Goal: Task Accomplishment & Management: Manage account settings

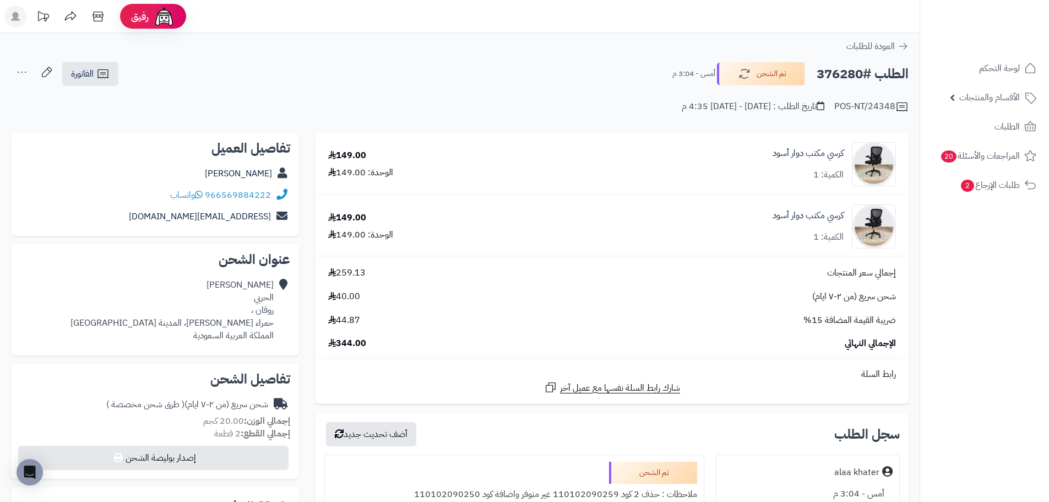
click at [840, 73] on h2 "الطلب #376280" at bounding box center [863, 74] width 92 height 23
copy h2 "376280"
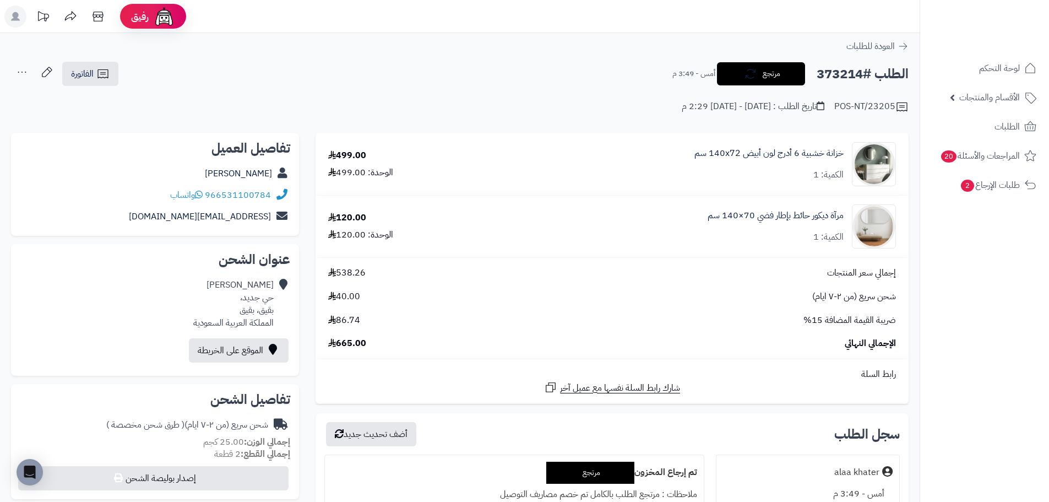
click at [842, 76] on h2 "الطلب #373214" at bounding box center [863, 74] width 92 height 23
copy h2 "373214"
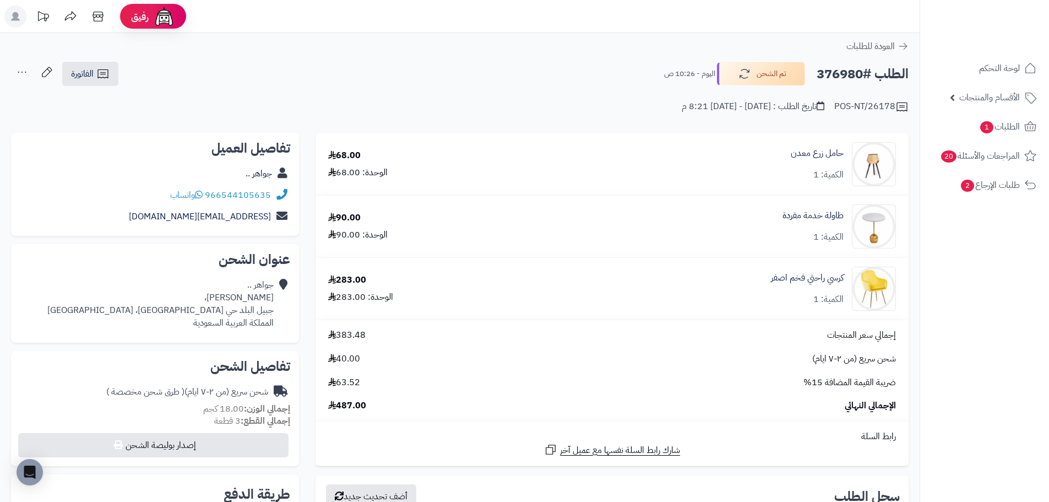
click at [861, 74] on h2 "الطلب #376980" at bounding box center [863, 74] width 92 height 23
copy h2 "376980"
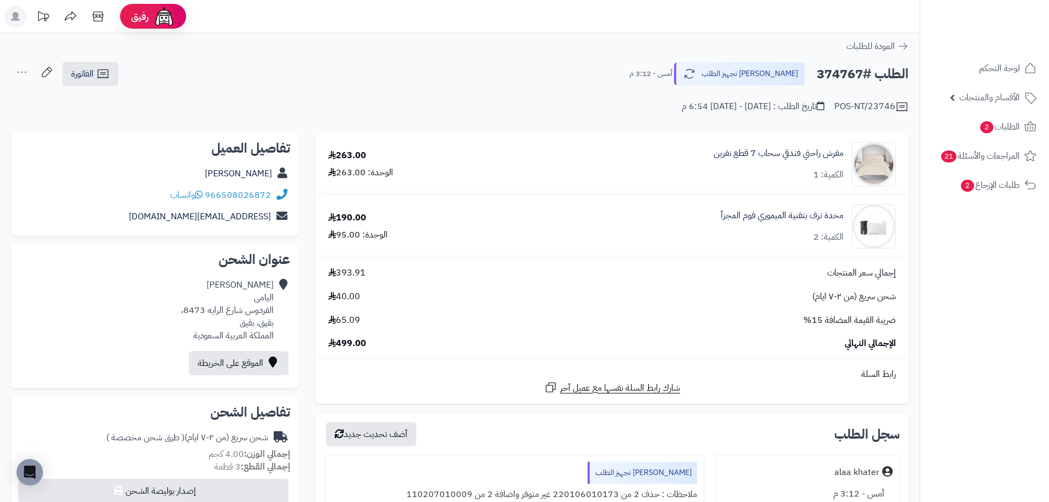
click at [839, 75] on h2 "الطلب #374767" at bounding box center [863, 74] width 92 height 23
copy h2 "374767"
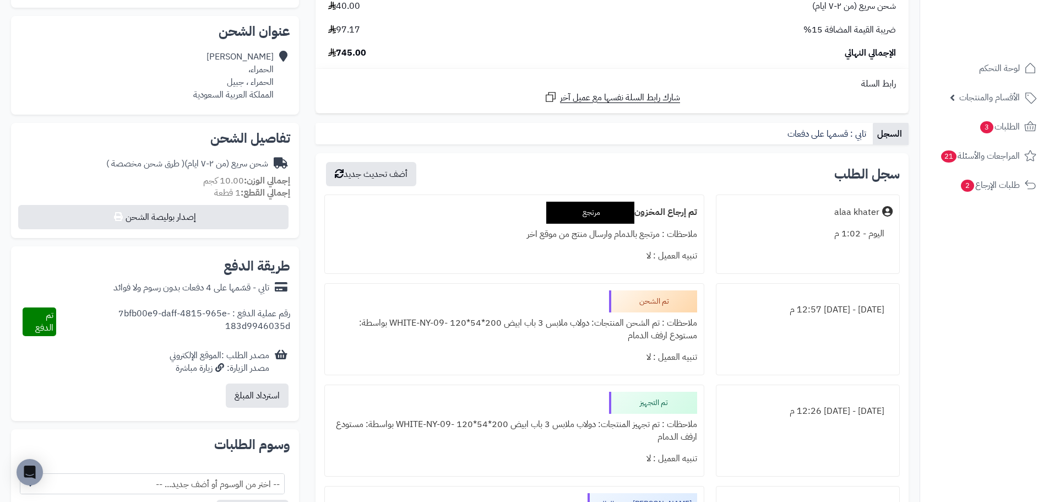
scroll to position [220, 0]
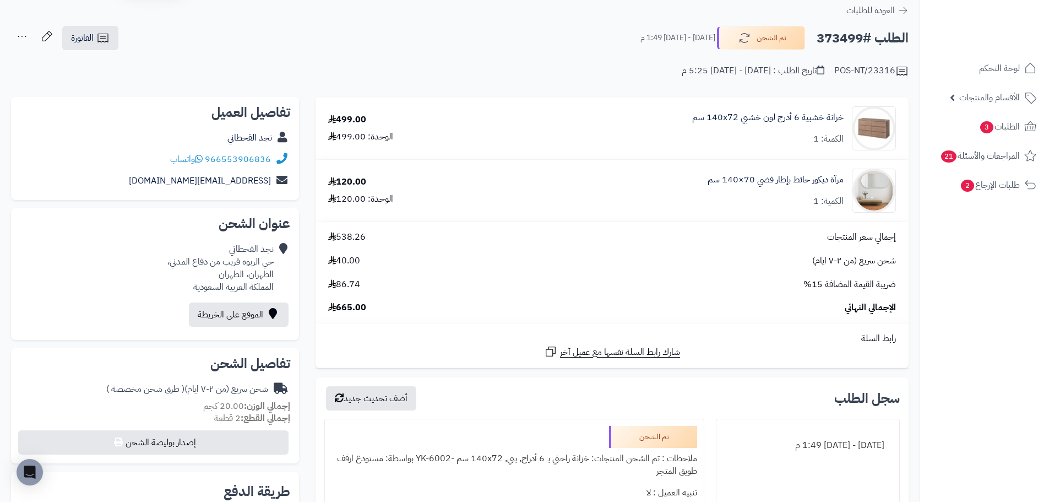
scroll to position [55, 0]
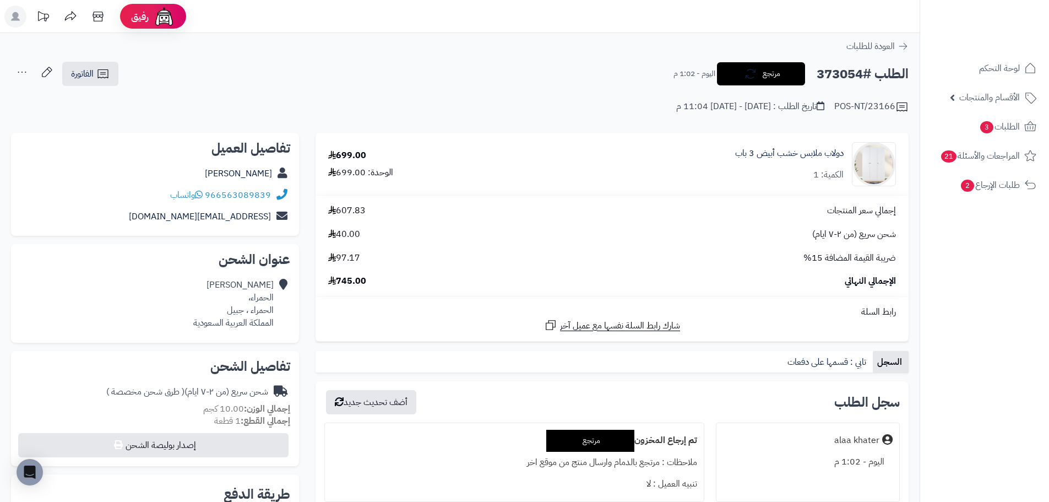
click at [845, 77] on h2 "الطلب #373054" at bounding box center [863, 74] width 92 height 23
click at [845, 76] on h2 "الطلب #373054" at bounding box center [863, 74] width 92 height 23
copy h2 "373054"
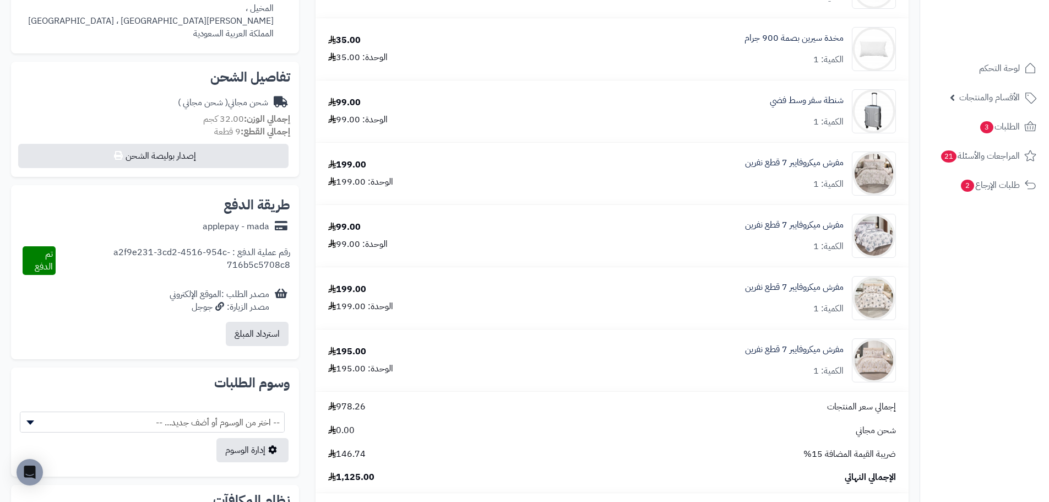
scroll to position [331, 0]
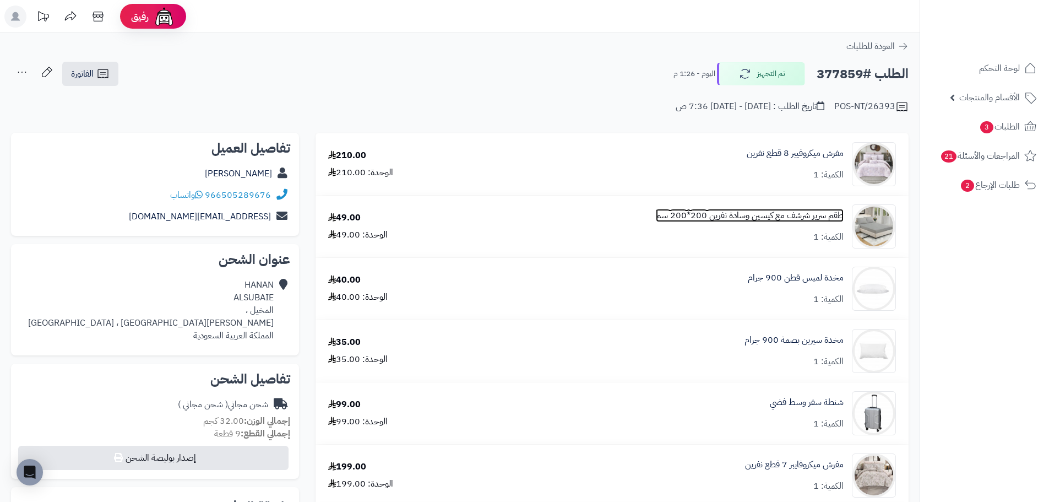
click at [826, 221] on link "طقم سرير شرشف مع كيسين وسادة نفرين 200*200 سم" at bounding box center [750, 215] width 188 height 13
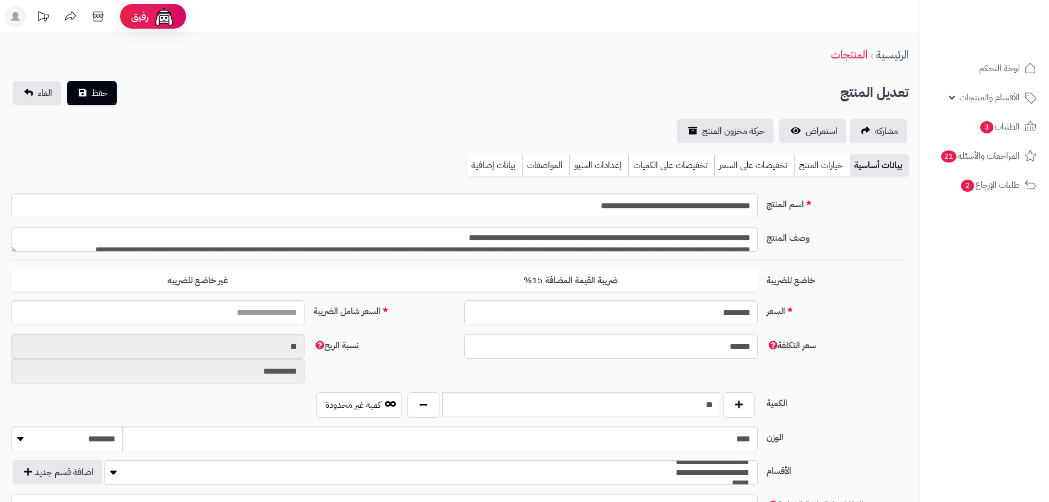
type input "******"
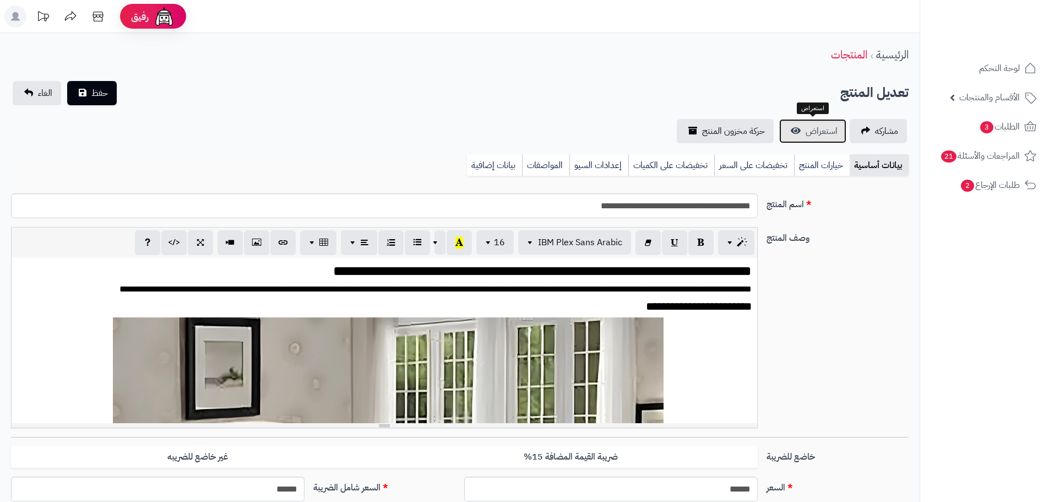
click at [809, 136] on span "استعراض" at bounding box center [822, 131] width 32 height 13
